Goal: Task Accomplishment & Management: Manage account settings

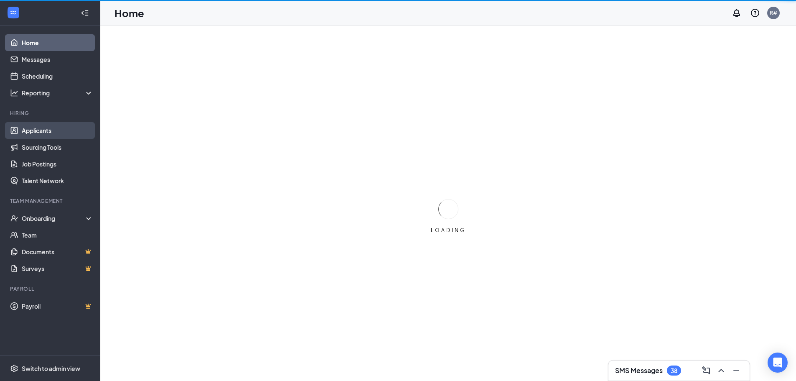
click at [47, 130] on link "Applicants" at bounding box center [57, 130] width 71 height 17
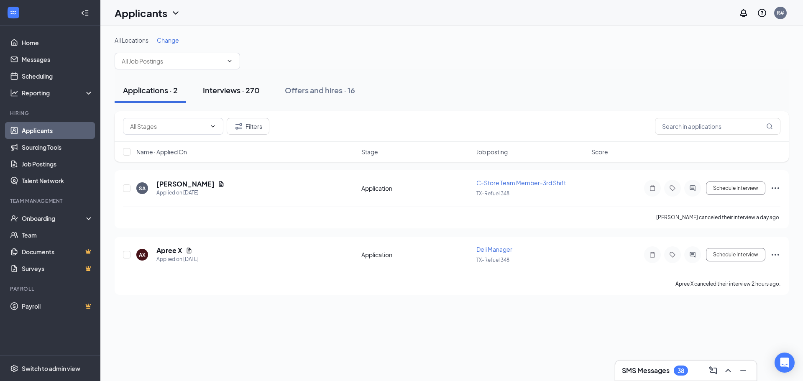
click at [230, 91] on div "Interviews · 270" at bounding box center [231, 90] width 57 height 10
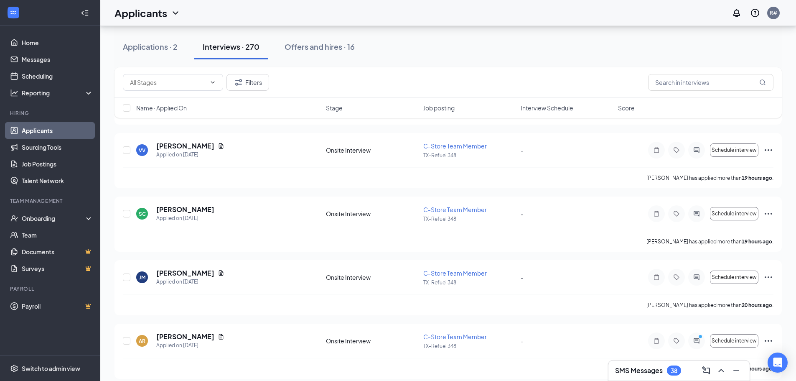
scroll to position [502, 0]
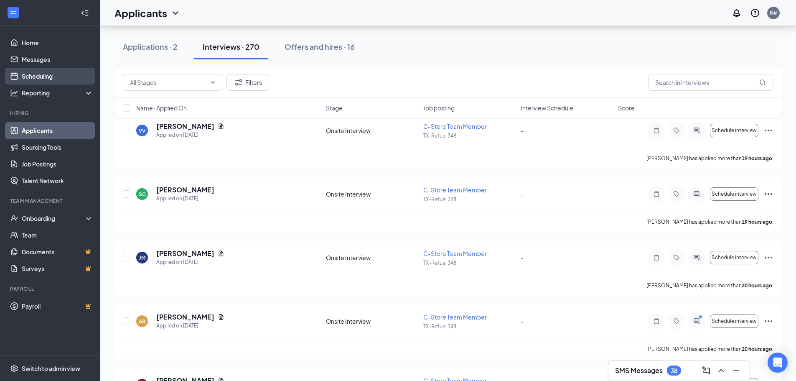
click at [53, 76] on link "Scheduling" at bounding box center [57, 76] width 71 height 17
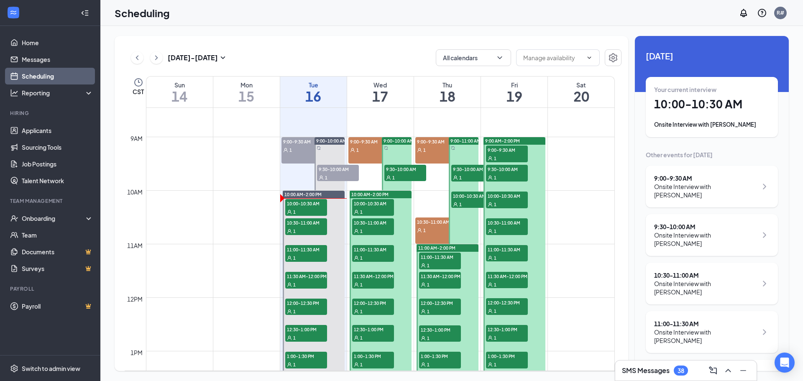
scroll to position [494, 0]
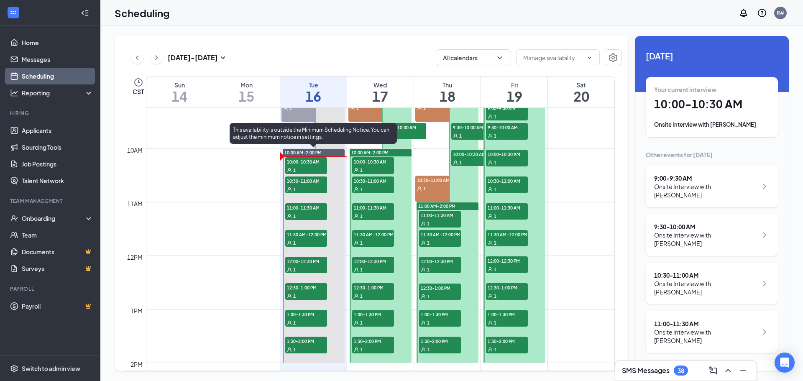
click at [308, 161] on span "10:00-10:30 AM" at bounding box center [306, 161] width 42 height 8
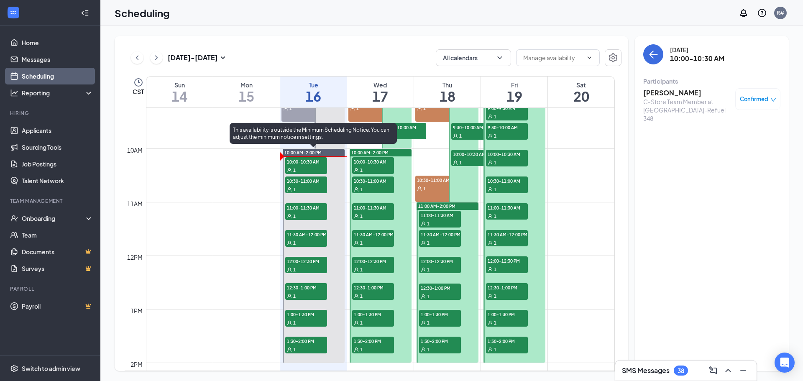
click at [309, 184] on span "10:30-11:00 AM" at bounding box center [306, 180] width 42 height 8
click at [304, 163] on span "10:00-10:30 AM" at bounding box center [306, 161] width 42 height 8
click at [310, 183] on span "10:30-11:00 AM" at bounding box center [306, 180] width 42 height 8
click at [311, 209] on span "11:00-11:30 AM" at bounding box center [306, 207] width 42 height 8
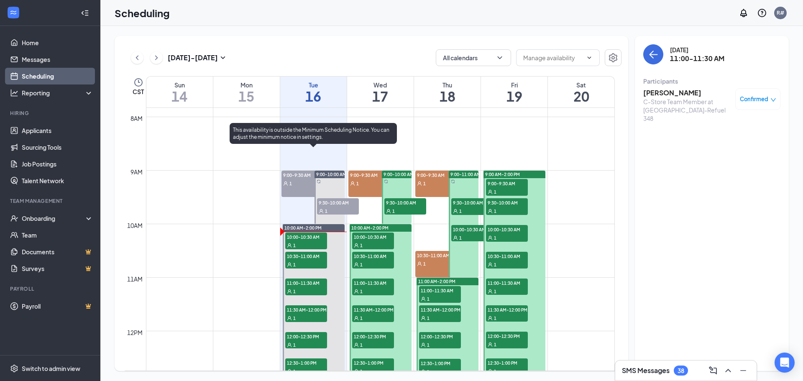
scroll to position [411, 0]
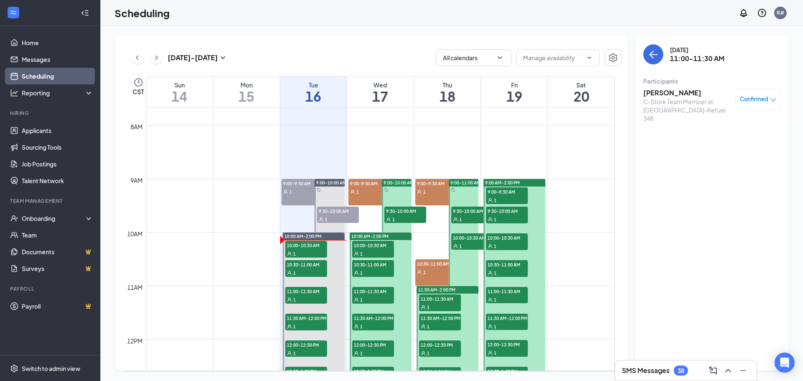
click at [325, 213] on span "9:30-10:00 AM" at bounding box center [338, 210] width 42 height 8
click at [293, 193] on div "1" at bounding box center [302, 191] width 42 height 8
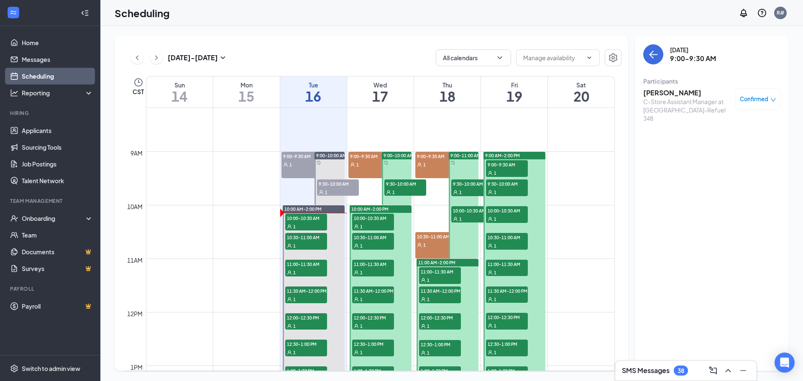
scroll to position [453, 0]
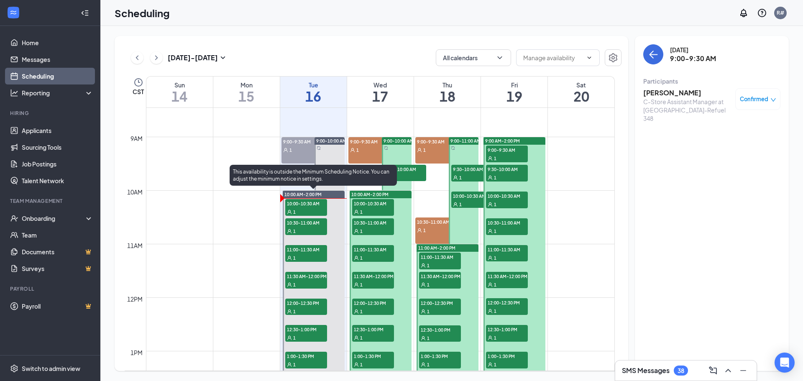
click at [310, 207] on span "10:00-10:30 AM" at bounding box center [306, 203] width 42 height 8
click at [307, 230] on div "1" at bounding box center [306, 231] width 42 height 8
click at [300, 250] on span "11:00-11:30 AM" at bounding box center [306, 249] width 42 height 8
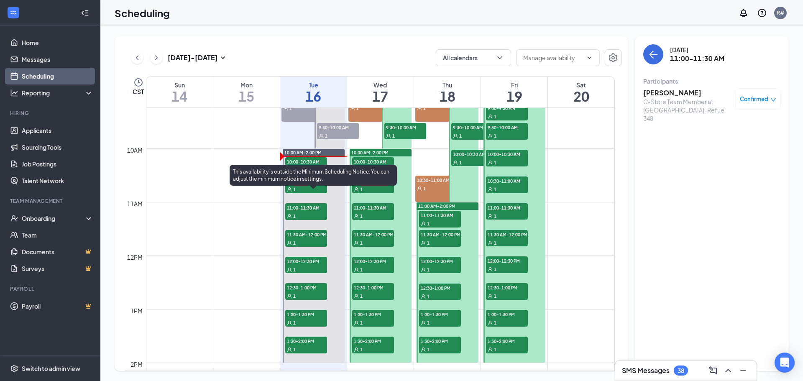
click at [303, 212] on div "1" at bounding box center [306, 216] width 42 height 8
click at [302, 239] on div "1" at bounding box center [306, 242] width 42 height 8
click at [301, 263] on span "12:00-12:30 PM" at bounding box center [306, 261] width 42 height 8
click at [298, 291] on span "12:30-1:00 PM" at bounding box center [306, 287] width 42 height 8
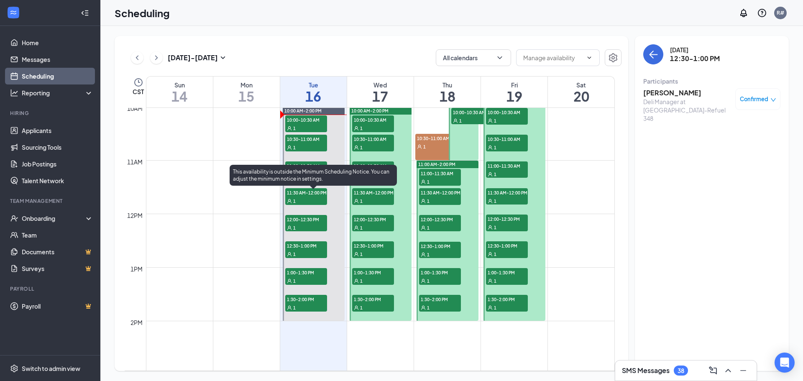
click at [299, 275] on span "1:00-1:30 PM" at bounding box center [306, 272] width 42 height 8
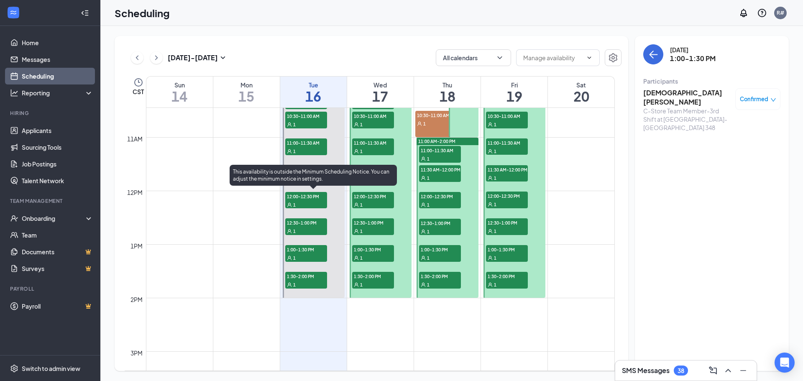
scroll to position [578, 0]
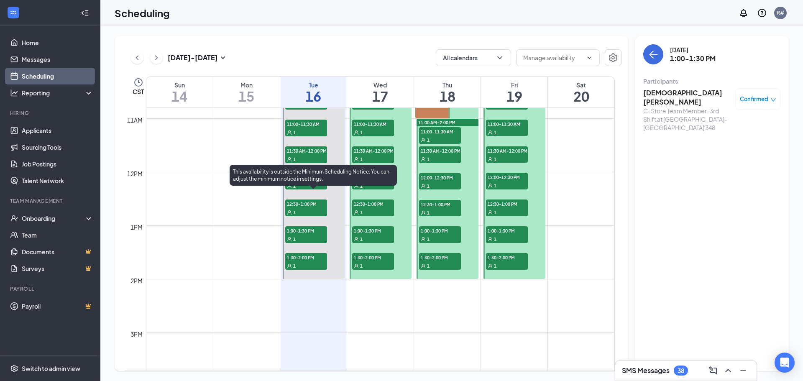
click at [305, 260] on span "1:30-2:00 PM" at bounding box center [306, 257] width 42 height 8
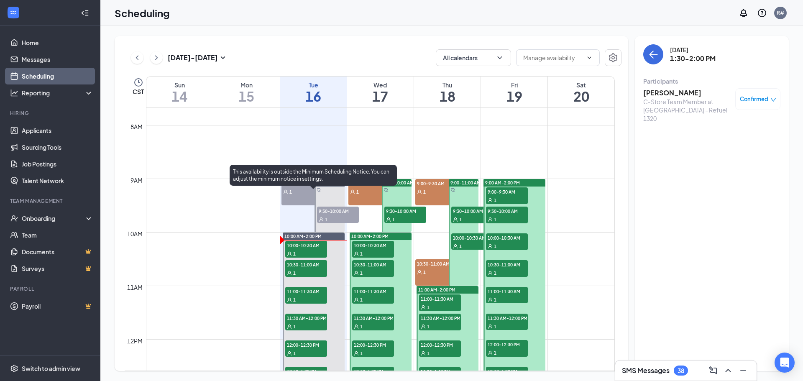
scroll to position [369, 0]
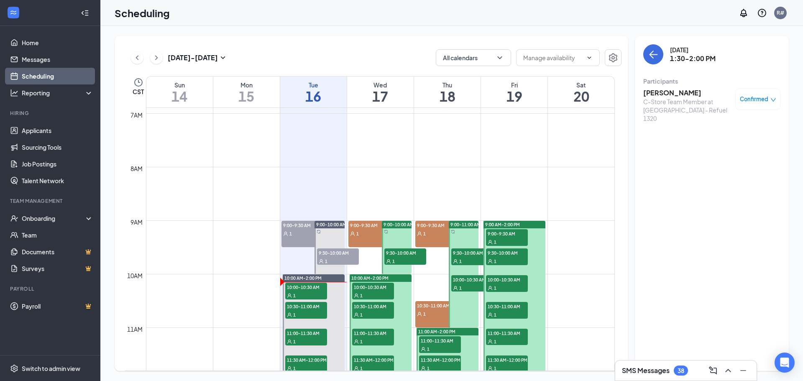
click at [330, 253] on span "9:30-10:00 AM" at bounding box center [338, 252] width 42 height 8
click at [289, 235] on span "1" at bounding box center [290, 234] width 3 height 6
click at [42, 128] on link "Applicants" at bounding box center [57, 130] width 71 height 17
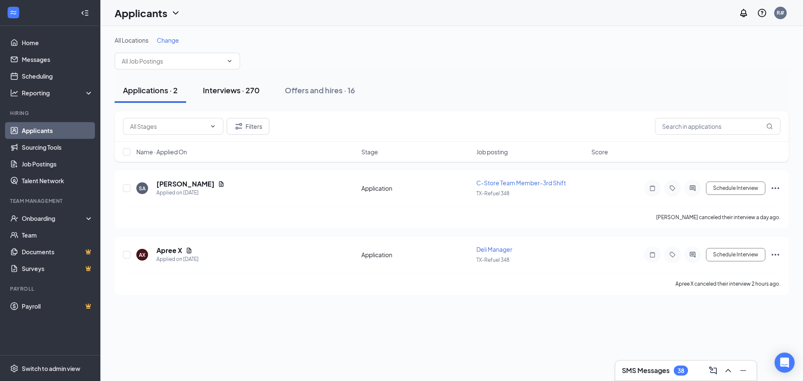
click at [249, 89] on div "Interviews · 270" at bounding box center [231, 90] width 57 height 10
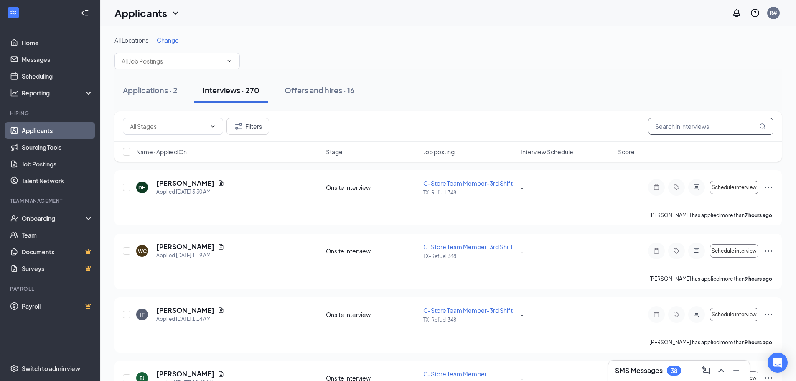
click at [697, 126] on input "text" at bounding box center [710, 126] width 125 height 17
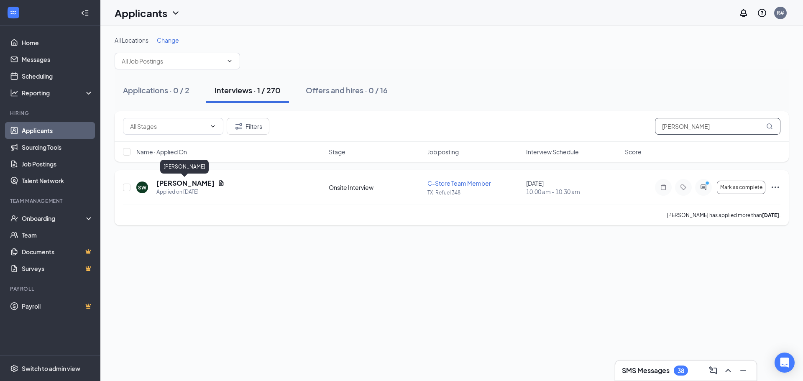
type input "[PERSON_NAME]"
click at [177, 181] on h5 "[PERSON_NAME]" at bounding box center [185, 182] width 58 height 9
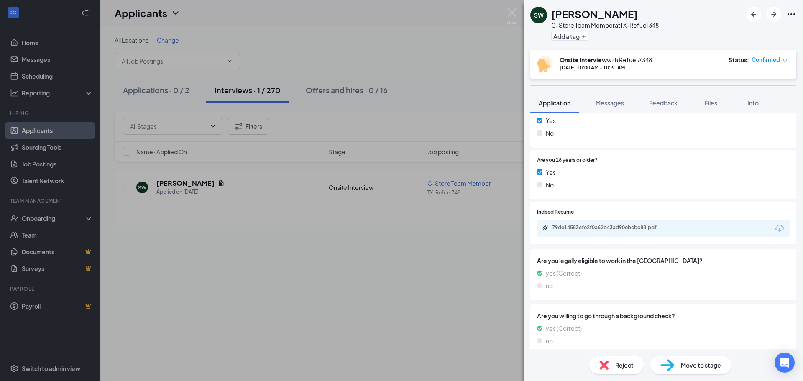
scroll to position [515, 0]
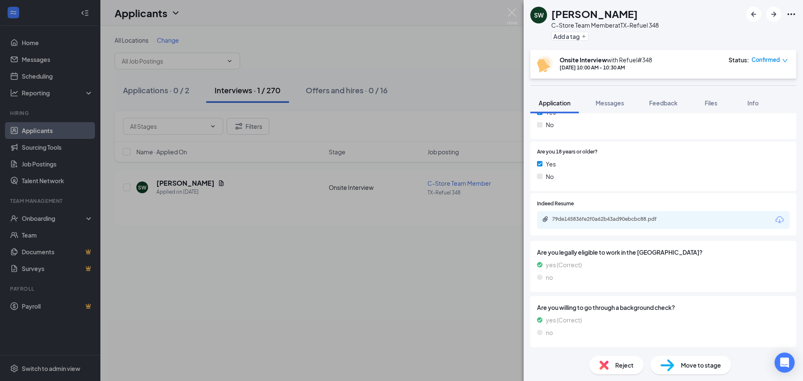
drag, startPoint x: 630, startPoint y: 239, endPoint x: 675, endPoint y: 24, distance: 219.1
click at [372, 58] on div "SW [PERSON_NAME] C-Store Team Member at [GEOGRAPHIC_DATA]-Refuel 348 Add a tag …" at bounding box center [401, 190] width 803 height 381
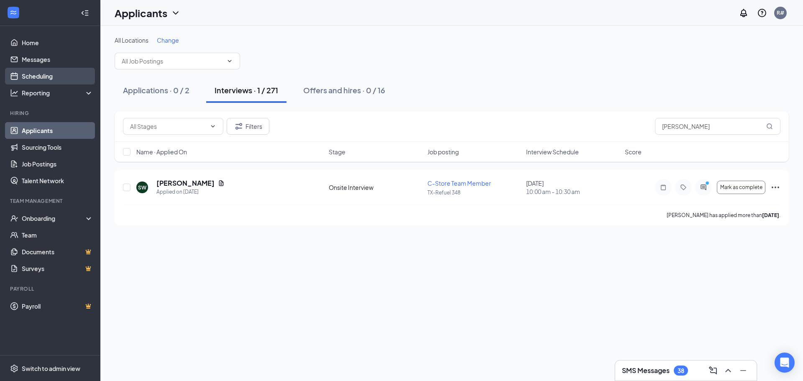
click at [33, 76] on link "Scheduling" at bounding box center [57, 76] width 71 height 17
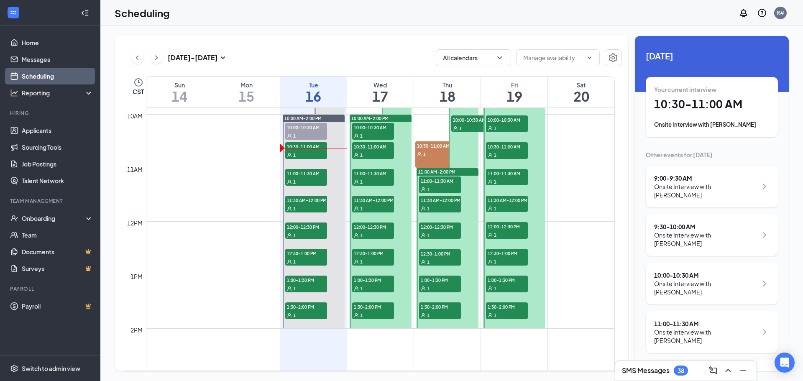
scroll to position [536, 0]
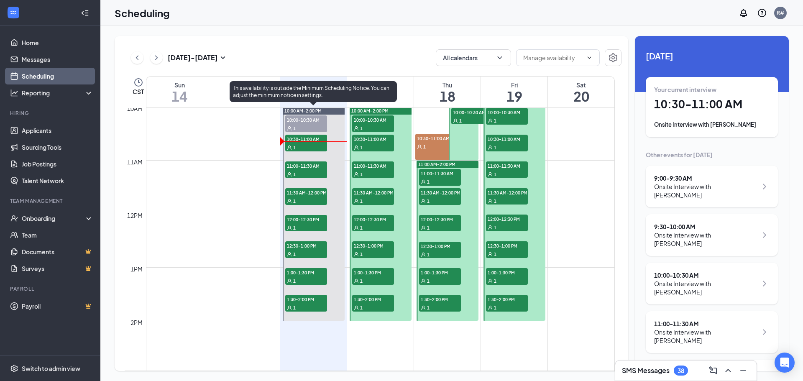
click at [314, 144] on div "1" at bounding box center [306, 147] width 42 height 8
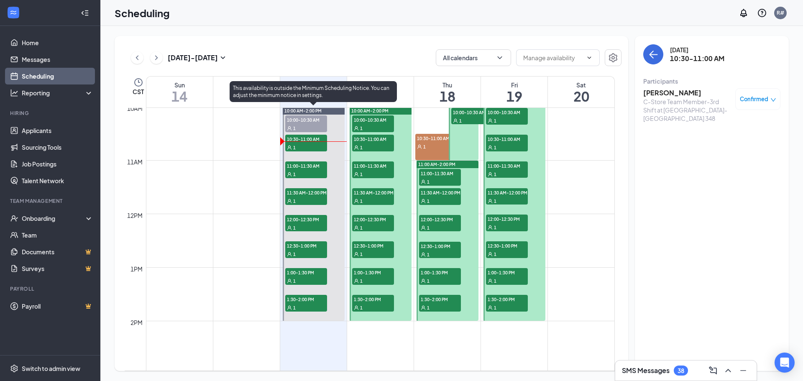
click at [304, 122] on span "10:00-10:30 AM" at bounding box center [306, 119] width 42 height 8
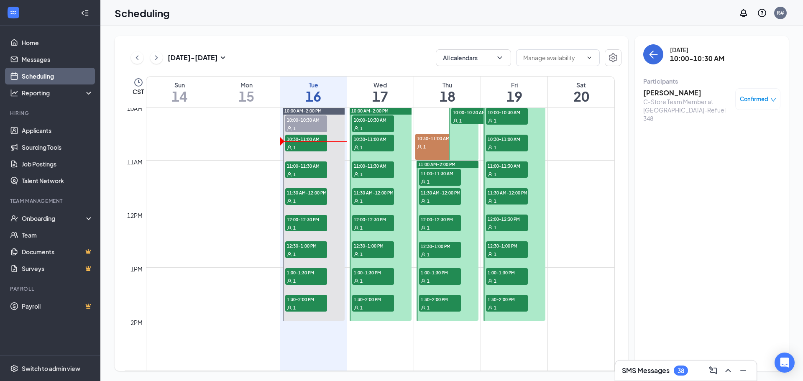
click at [677, 94] on h3 "[PERSON_NAME]" at bounding box center [687, 92] width 88 height 9
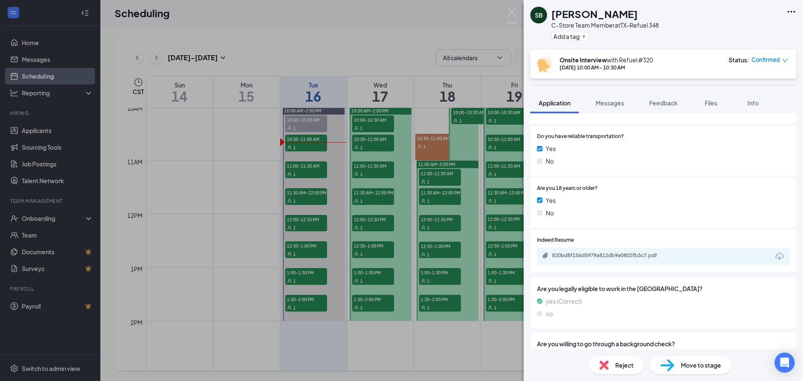
scroll to position [538, 0]
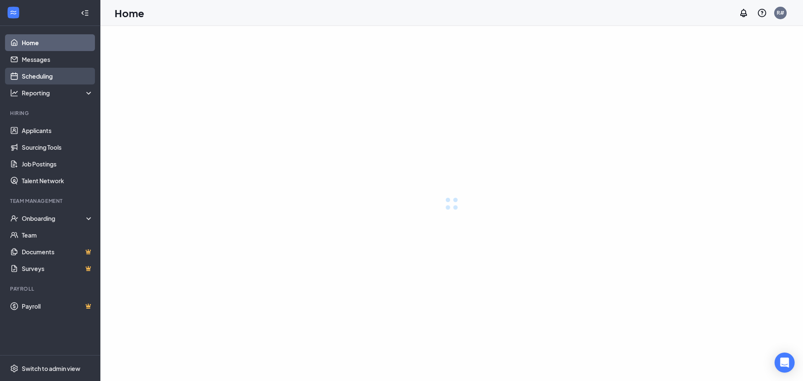
click at [41, 74] on link "Scheduling" at bounding box center [57, 76] width 71 height 17
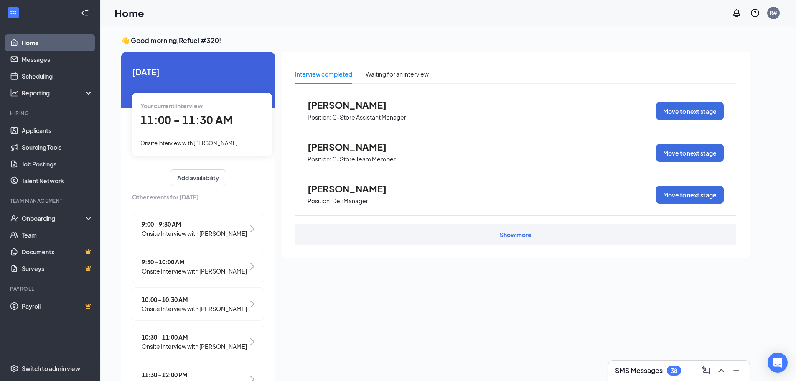
click at [191, 120] on span "11:00 - 11:30 AM" at bounding box center [186, 120] width 92 height 14
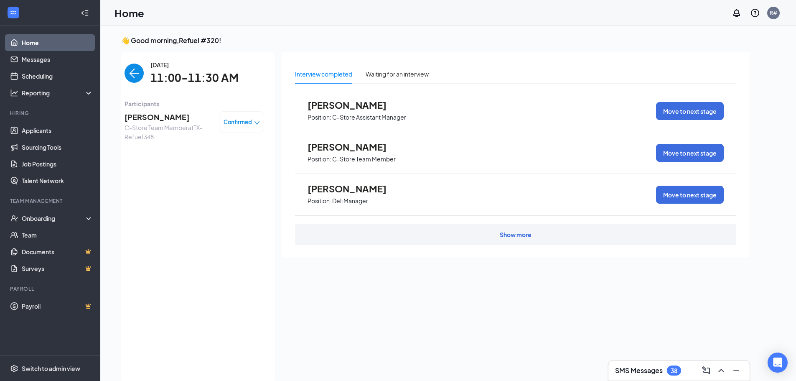
scroll to position [3, 0]
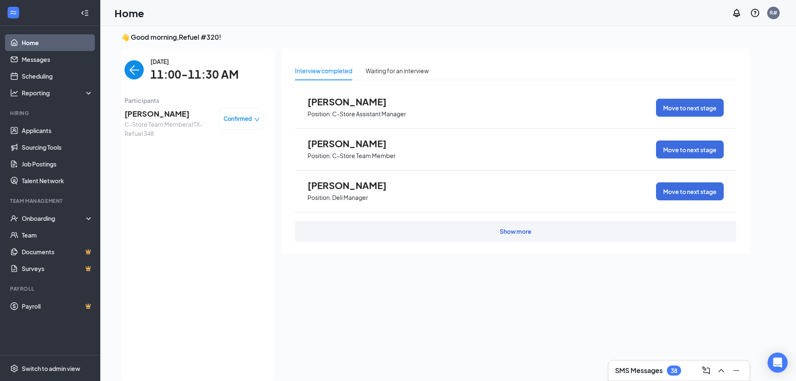
click at [128, 71] on img "back-button" at bounding box center [134, 69] width 19 height 19
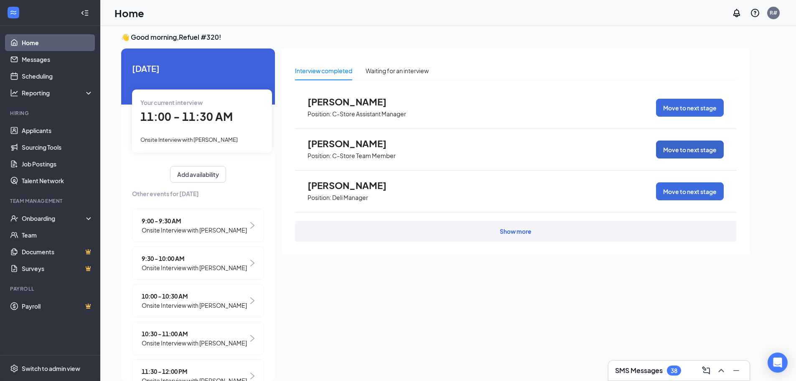
click at [676, 148] on button "Move to next stage" at bounding box center [690, 149] width 68 height 18
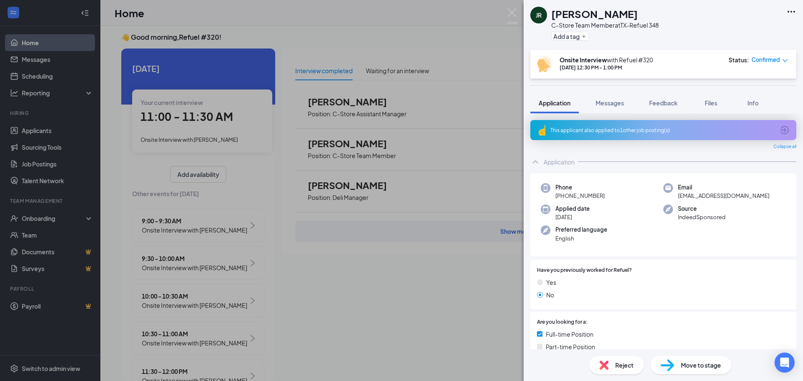
click at [785, 59] on icon "down" at bounding box center [785, 61] width 6 height 6
click at [747, 97] on span "Mark complete" at bounding box center [745, 98] width 42 height 9
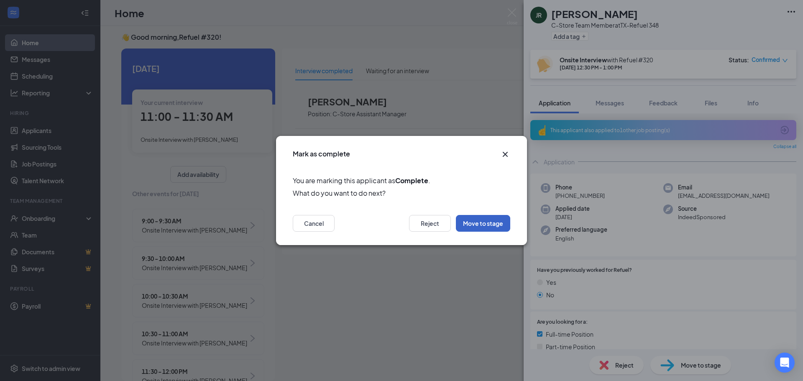
click at [495, 221] on button "Move to stage" at bounding box center [483, 223] width 54 height 17
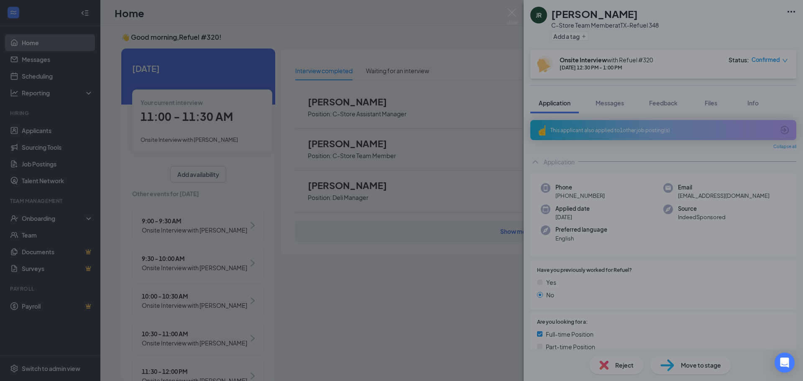
type input "On Hold (next stage)"
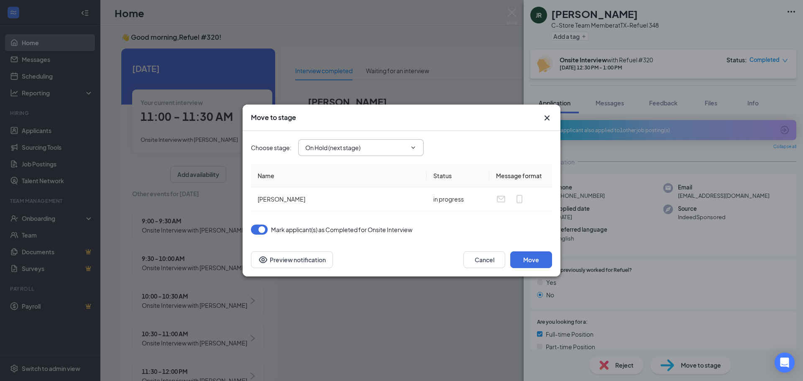
click at [414, 147] on icon "ChevronDown" at bounding box center [413, 147] width 4 height 2
click at [525, 260] on button "Move" at bounding box center [531, 259] width 42 height 17
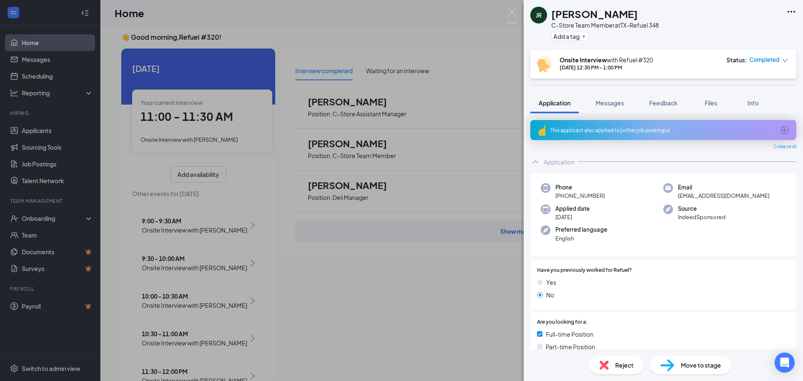
click at [430, 150] on div "JR Julian Reyes-Gonzalez C-Store Team Member at TX-Refuel 348 Add a tag Onsite …" at bounding box center [401, 190] width 803 height 381
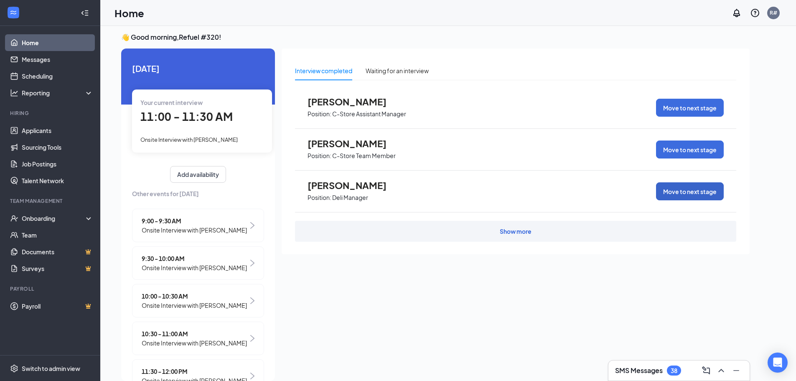
click at [684, 188] on button "Move to next stage" at bounding box center [690, 191] width 68 height 18
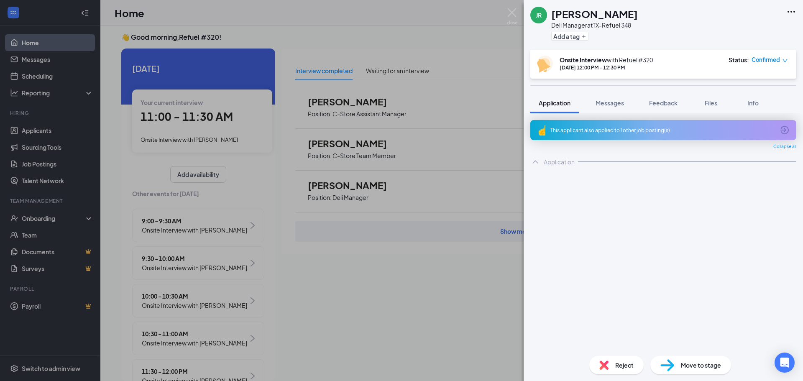
click at [767, 60] on span "Confirmed" at bounding box center [765, 60] width 28 height 8
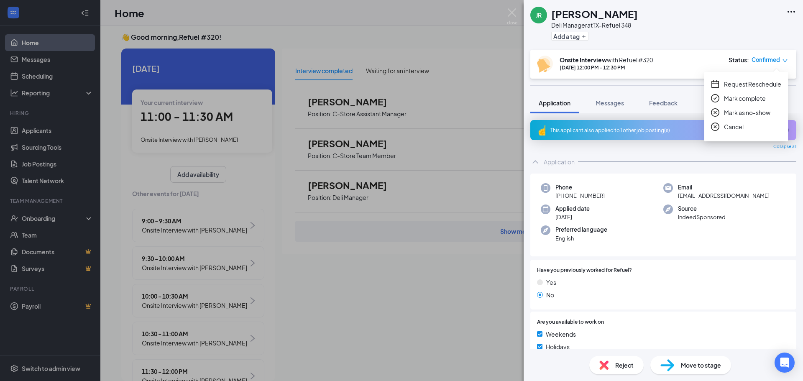
click at [741, 100] on span "Mark complete" at bounding box center [745, 98] width 42 height 9
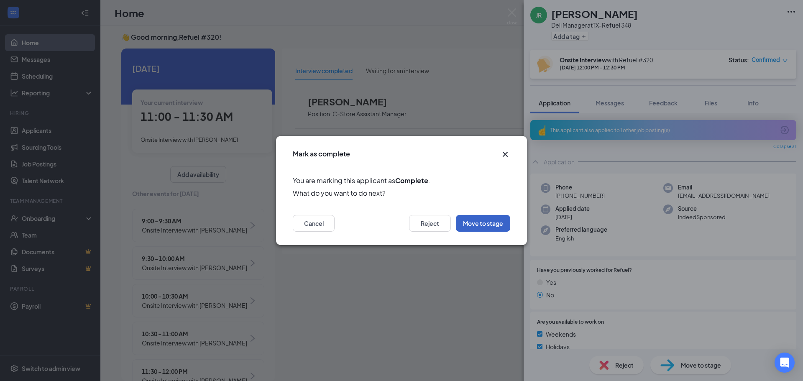
click at [487, 223] on button "Move to stage" at bounding box center [483, 223] width 54 height 17
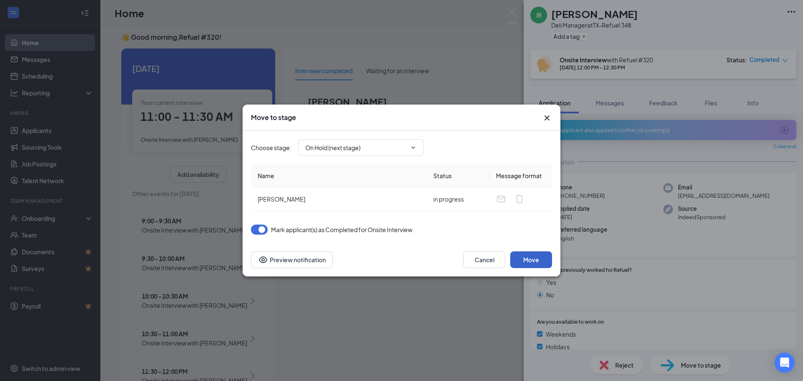
click at [529, 260] on button "Move" at bounding box center [531, 259] width 42 height 17
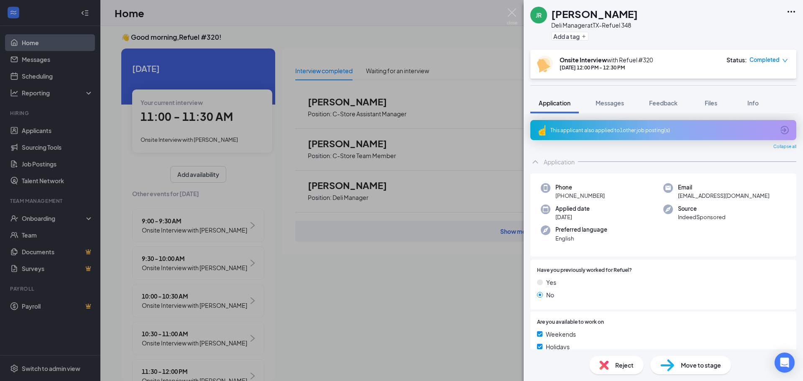
click at [445, 107] on div "JR Julian Reyes-Gonzalez Deli Manager at TX-Refuel 348 Add a tag Onsite Intervi…" at bounding box center [401, 190] width 803 height 381
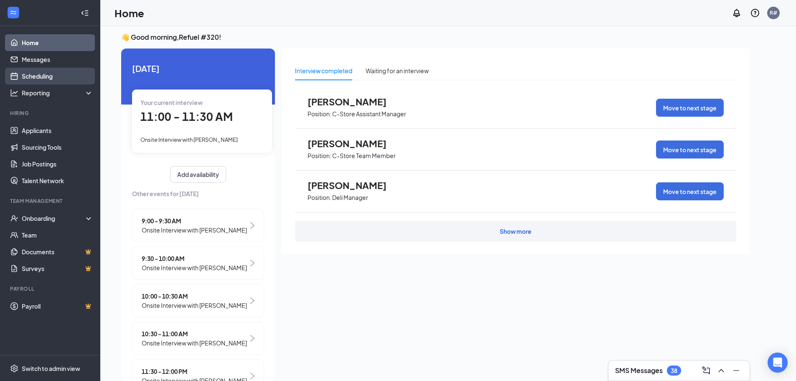
click at [48, 73] on link "Scheduling" at bounding box center [57, 76] width 71 height 17
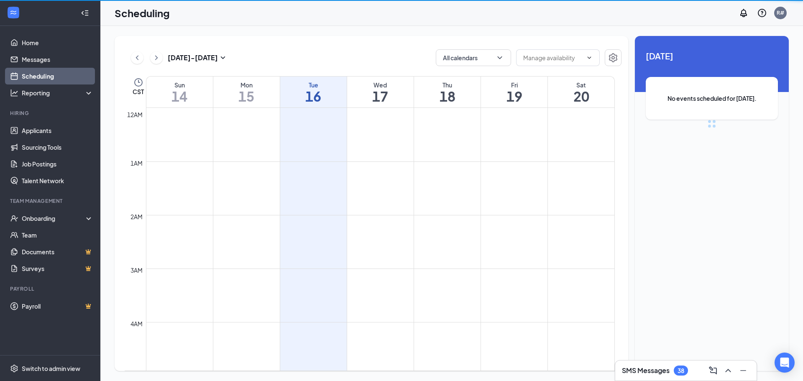
scroll to position [411, 0]
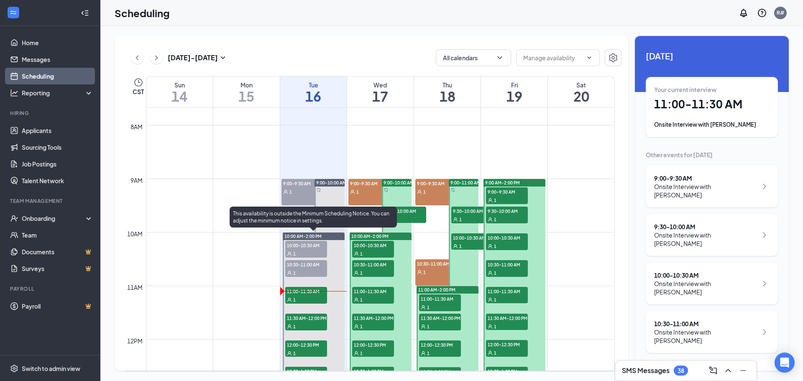
click at [310, 245] on span "10:00-10:30 AM" at bounding box center [306, 245] width 42 height 8
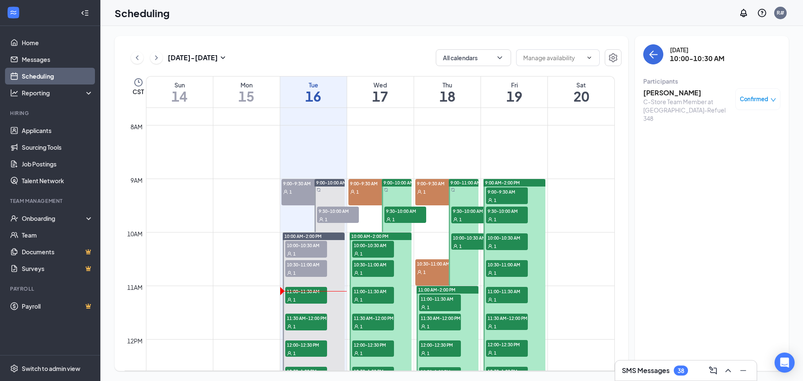
click at [332, 215] on div "1" at bounding box center [338, 219] width 42 height 8
click at [298, 187] on div "1" at bounding box center [302, 191] width 42 height 8
click at [773, 98] on icon "down" at bounding box center [773, 100] width 6 height 6
click at [670, 95] on h3 "[PERSON_NAME]" at bounding box center [687, 92] width 88 height 9
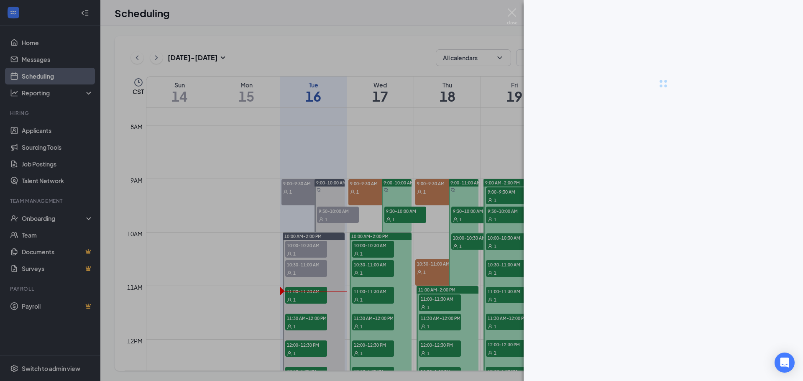
click at [670, 95] on div at bounding box center [401, 190] width 803 height 381
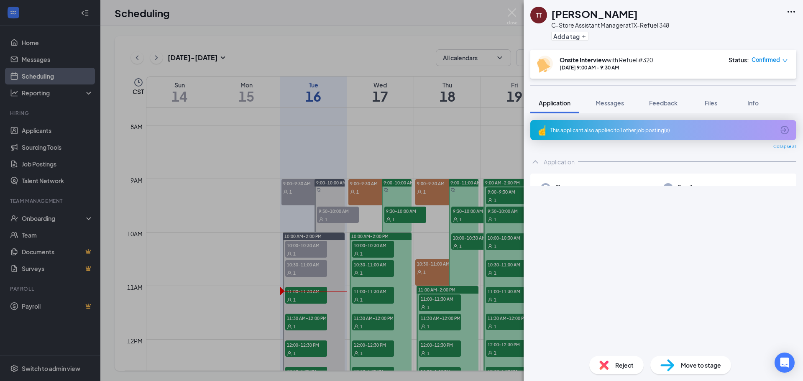
click at [615, 364] on span "Reject" at bounding box center [624, 364] width 18 height 9
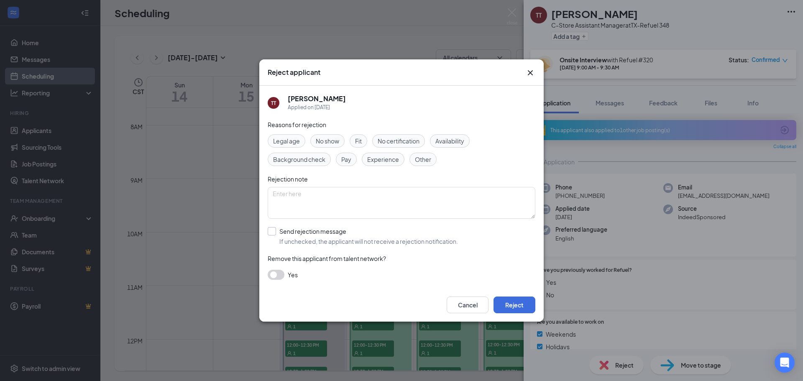
click at [273, 233] on input "Send rejection message If unchecked, the applicant will not receive a rejection…" at bounding box center [363, 236] width 190 height 18
checkbox input "true"
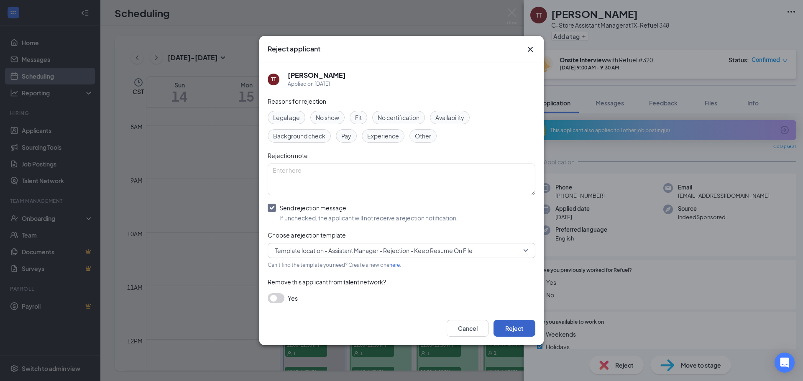
click at [519, 330] on button "Reject" at bounding box center [514, 328] width 42 height 17
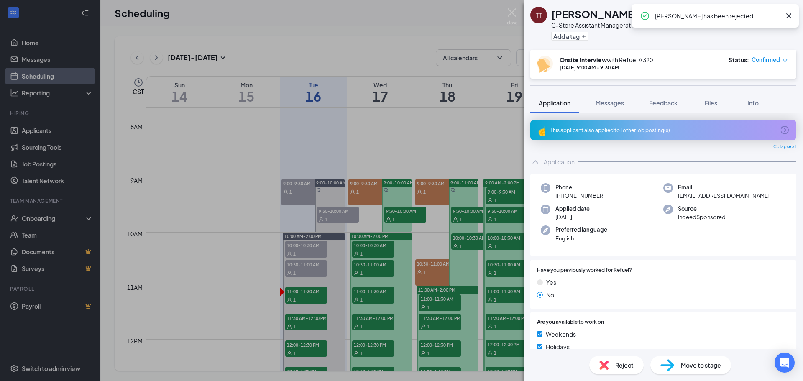
click at [334, 214] on div "TT Theresa Terry C-Store Assistant Manager at TX-Refuel 348 Add a tag Onsite In…" at bounding box center [401, 190] width 803 height 381
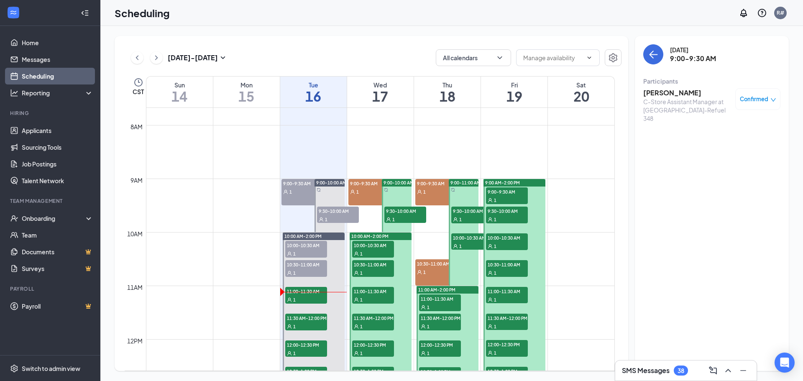
click at [334, 215] on div "1" at bounding box center [338, 219] width 42 height 8
click at [663, 91] on h3 "[PERSON_NAME]" at bounding box center [687, 92] width 88 height 9
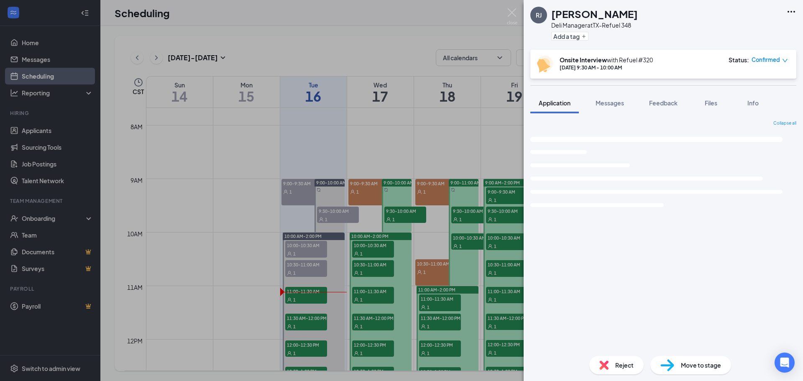
click at [632, 367] on span "Reject" at bounding box center [624, 364] width 18 height 9
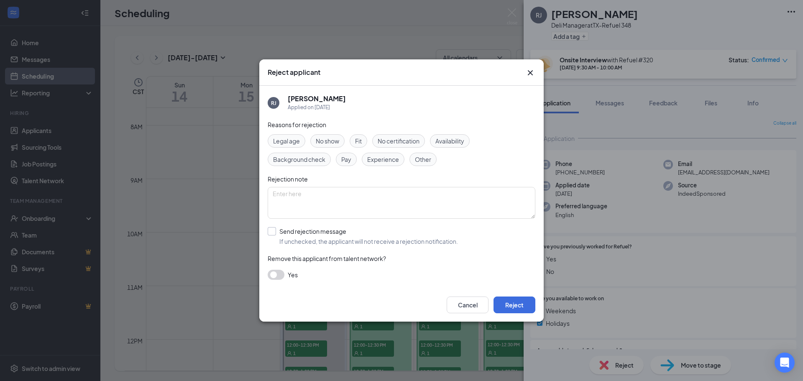
click at [275, 232] on input "Send rejection message If unchecked, the applicant will not receive a rejection…" at bounding box center [363, 236] width 190 height 18
checkbox input "true"
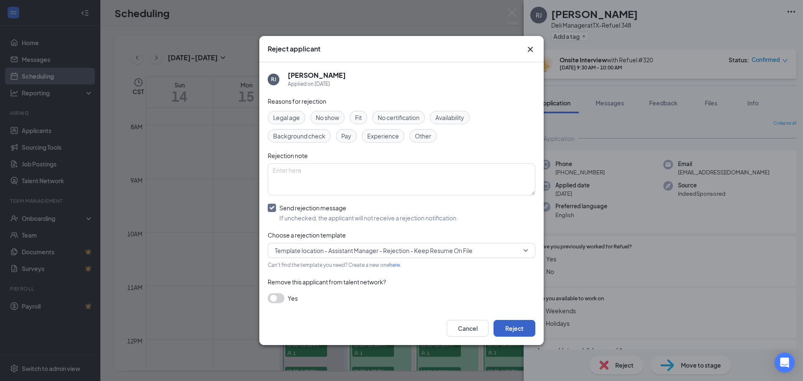
click at [517, 326] on button "Reject" at bounding box center [514, 328] width 42 height 17
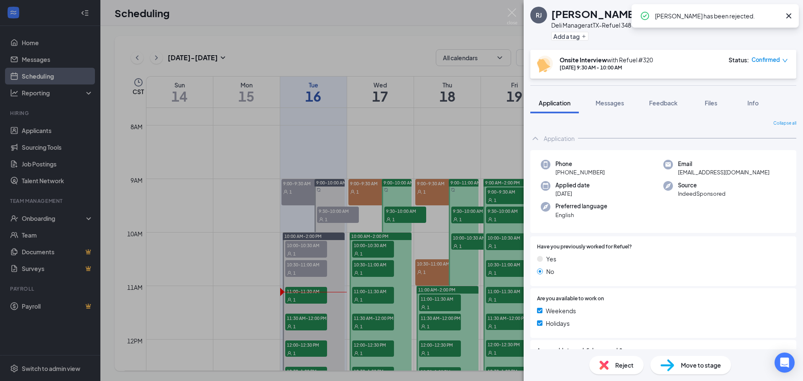
click at [461, 155] on div "RJ Ricco Jones Deli Manager at TX-Refuel 348 Add a tag Onsite Interview with Re…" at bounding box center [401, 190] width 803 height 381
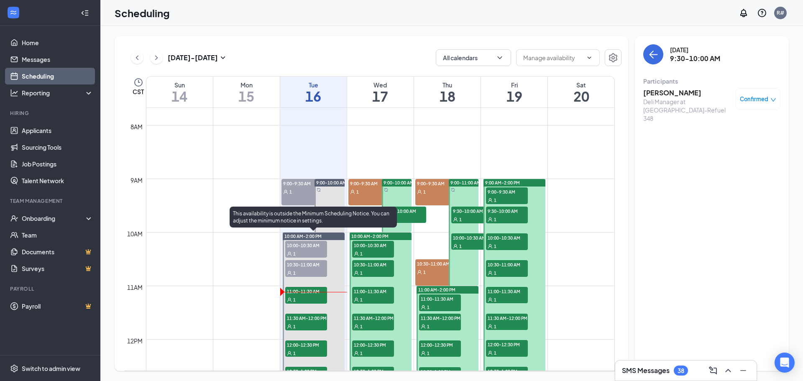
click at [311, 266] on span "10:30-11:00 AM" at bounding box center [306, 264] width 42 height 8
click at [309, 293] on span "11:00-11:30 AM" at bounding box center [306, 291] width 42 height 8
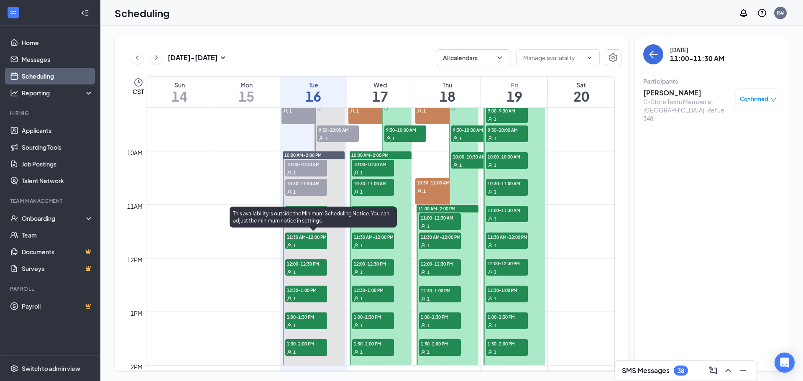
scroll to position [494, 0]
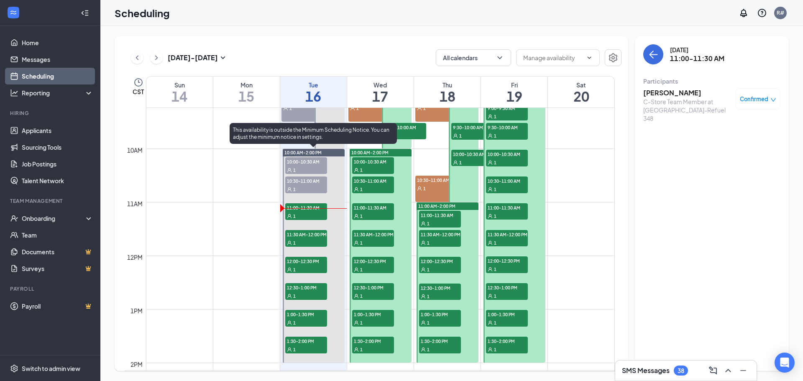
click at [303, 183] on span "10:30-11:00 AM" at bounding box center [306, 180] width 42 height 8
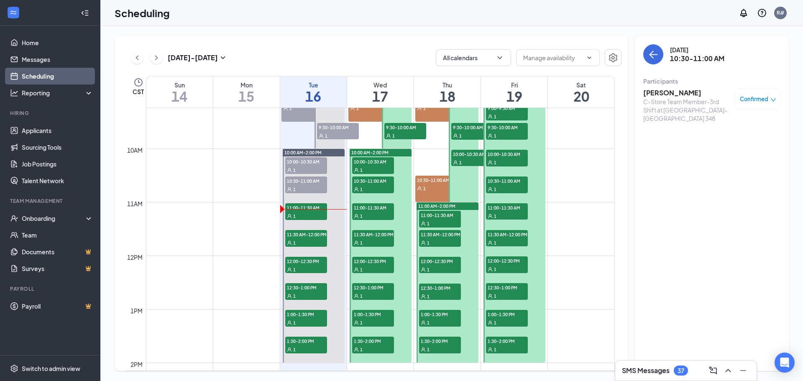
click at [667, 110] on div "C-Store Team Member-3rd Shift at [GEOGRAPHIC_DATA]-[GEOGRAPHIC_DATA] 348" at bounding box center [687, 109] width 88 height 25
click at [697, 98] on div "C-Store Team Member-3rd Shift at [GEOGRAPHIC_DATA]-[GEOGRAPHIC_DATA] 348" at bounding box center [687, 109] width 88 height 25
click at [669, 90] on h3 "[PERSON_NAME]" at bounding box center [687, 92] width 88 height 9
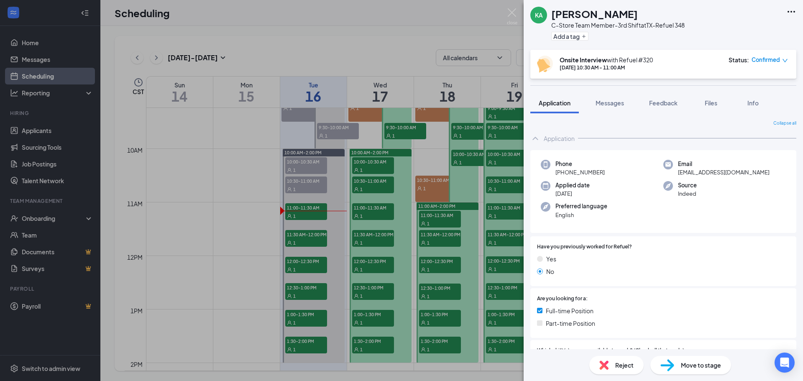
click at [306, 213] on div "KA Kassandra Ayala C-Store Team Member-3rd Shift at TX-Refuel 348 Add a tag Ons…" at bounding box center [401, 190] width 803 height 381
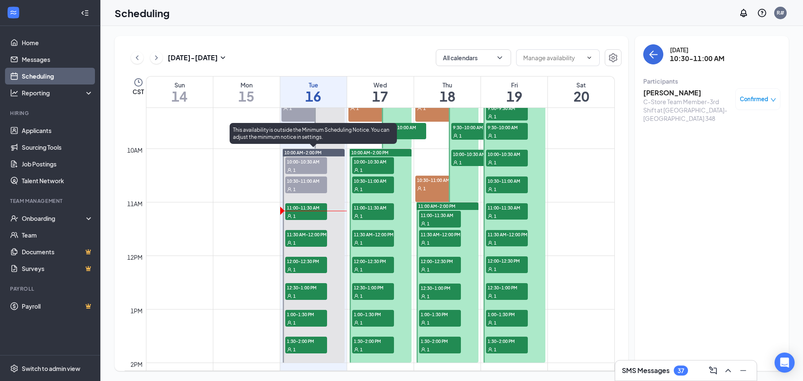
click at [310, 242] on div "1" at bounding box center [306, 242] width 42 height 8
click at [312, 262] on span "12:00-12:30 PM" at bounding box center [306, 261] width 42 height 8
click at [312, 289] on span "12:30-1:00 PM" at bounding box center [306, 287] width 42 height 8
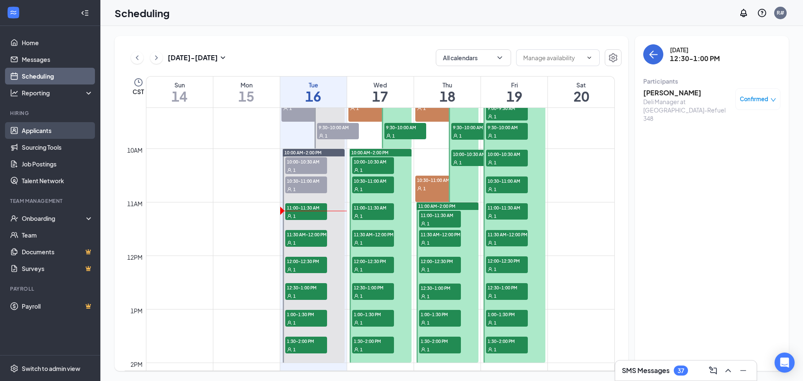
click at [44, 128] on link "Applicants" at bounding box center [57, 130] width 71 height 17
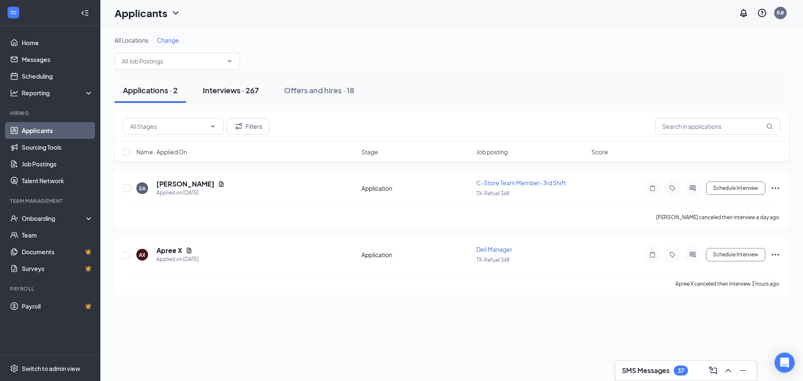
click at [240, 88] on div "Interviews · 267" at bounding box center [231, 90] width 56 height 10
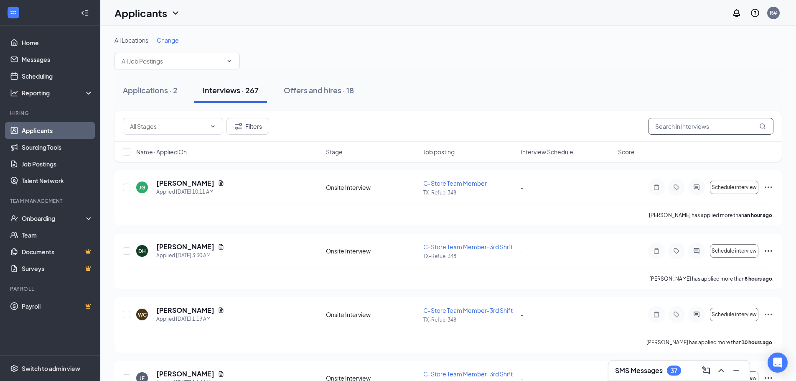
click at [689, 130] on input "text" at bounding box center [710, 126] width 125 height 17
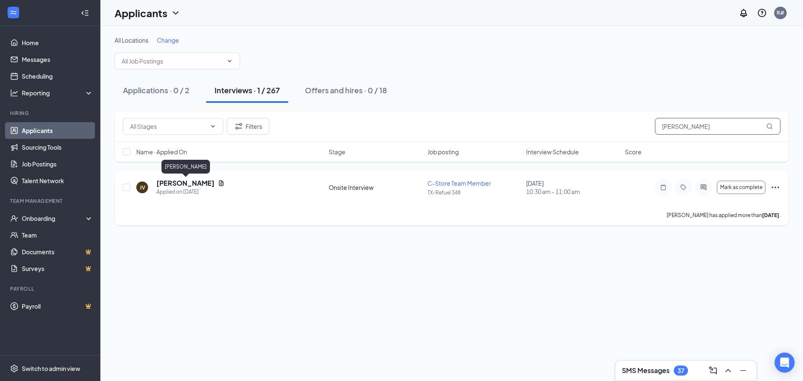
type input "Velasquez"
click at [200, 184] on h5 "Jamarra Velasquez" at bounding box center [185, 182] width 58 height 9
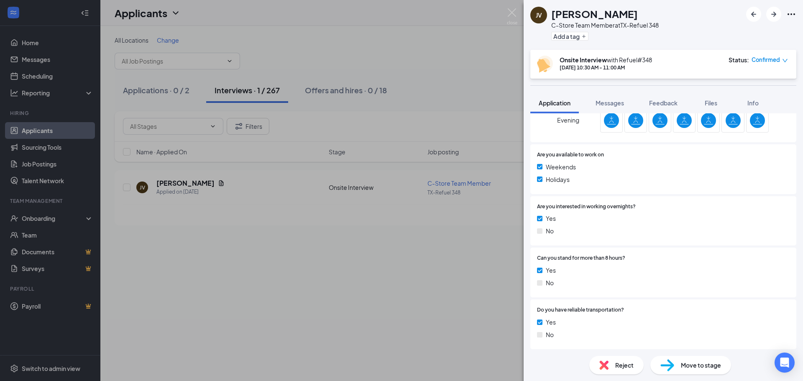
scroll to position [180, 0]
